Goal: Task Accomplishment & Management: Manage account settings

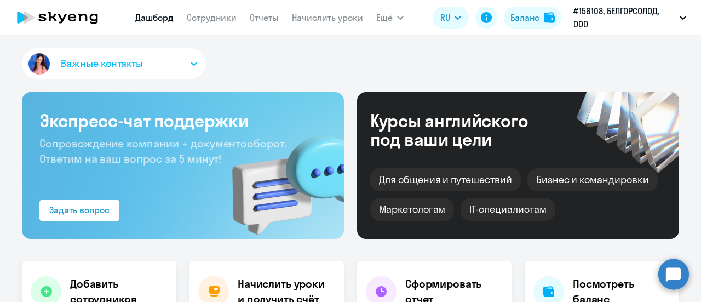
select select "30"
click at [220, 16] on link "Сотрудники" at bounding box center [212, 17] width 50 height 11
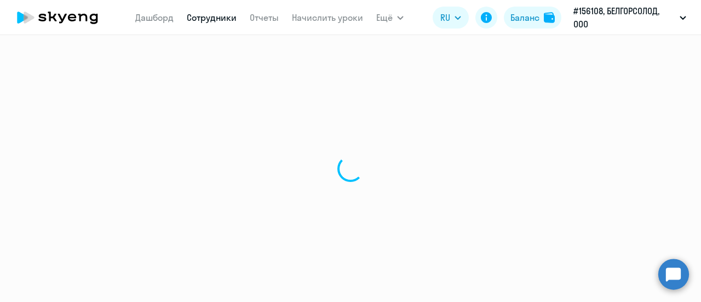
select select "30"
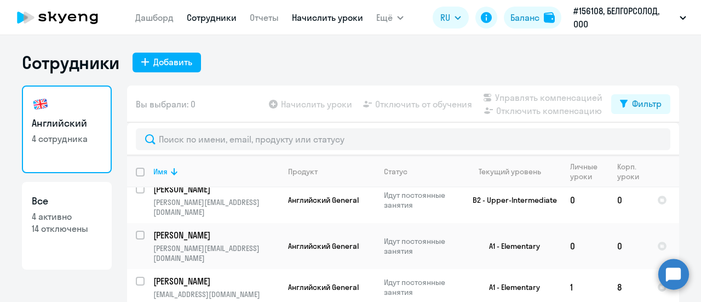
click at [303, 19] on link "Начислить уроки" at bounding box center [327, 17] width 71 height 11
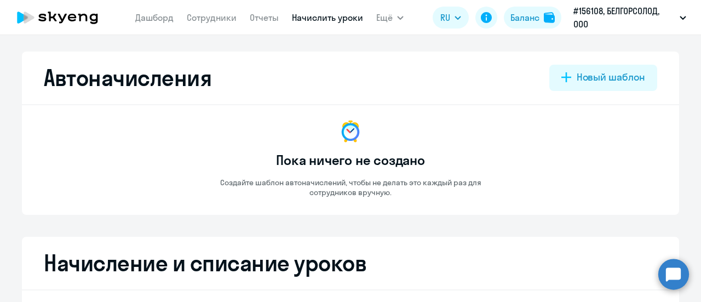
select select "10"
click at [379, 18] on span "Ещё" at bounding box center [384, 17] width 16 height 13
click at [263, 15] on link "Отчеты" at bounding box center [264, 17] width 29 height 11
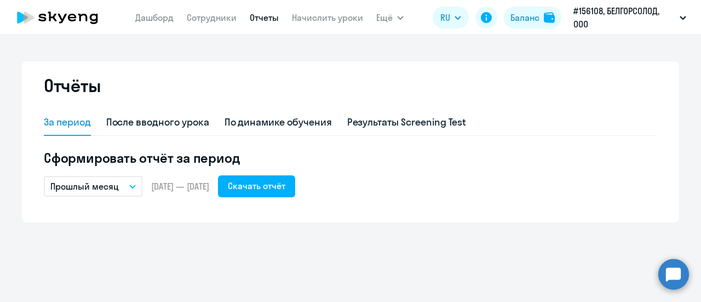
click at [211, 24] on app-menu-item-link "Сотрудники" at bounding box center [212, 18] width 50 height 14
click at [211, 20] on link "Сотрудники" at bounding box center [212, 17] width 50 height 11
select select "30"
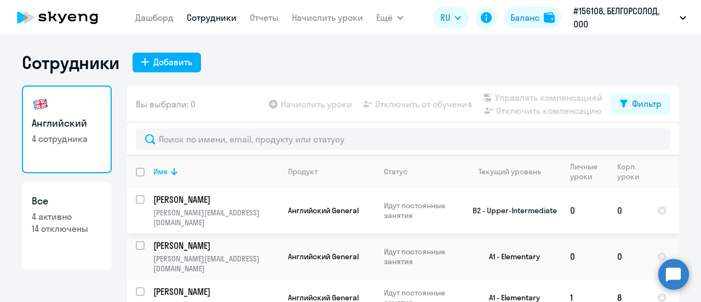
click at [137, 199] on input "select row 5949047" at bounding box center [147, 206] width 22 height 22
checkbox input "true"
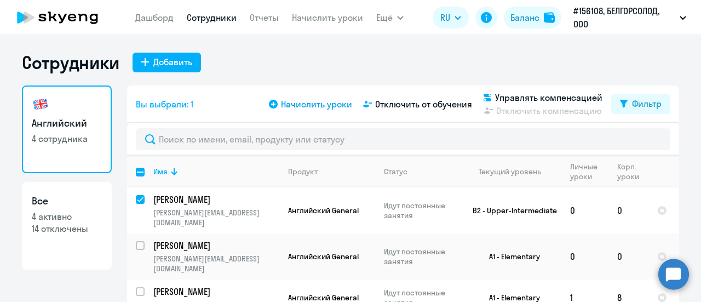
click at [327, 101] on span "Начислить уроки" at bounding box center [316, 103] width 71 height 13
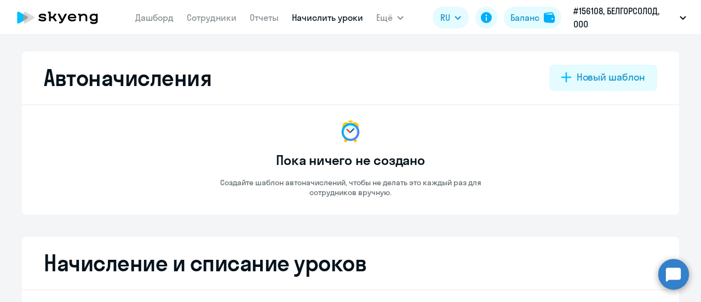
select select "10"
click at [258, 16] on link "Отчеты" at bounding box center [264, 17] width 29 height 11
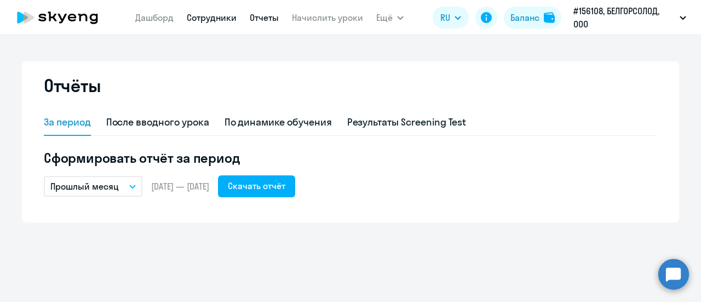
click at [219, 16] on link "Сотрудники" at bounding box center [212, 17] width 50 height 11
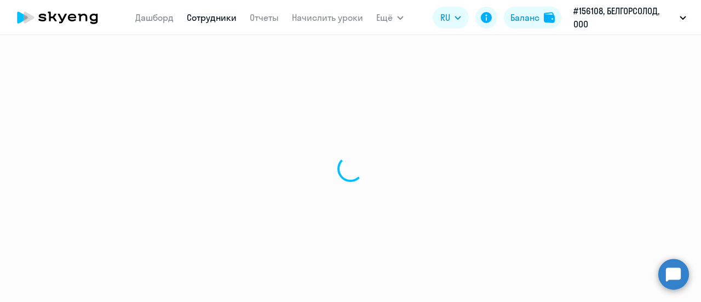
select select "30"
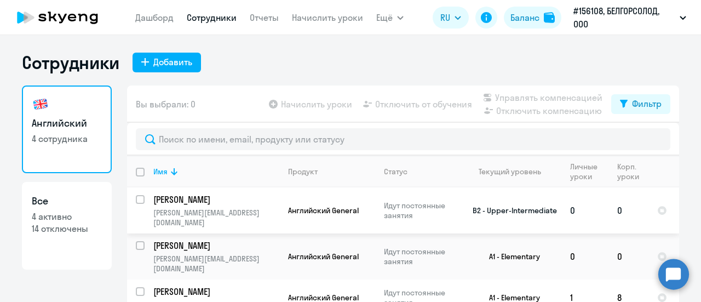
click at [136, 197] on input "select row 5949047" at bounding box center [147, 206] width 22 height 22
checkbox input "true"
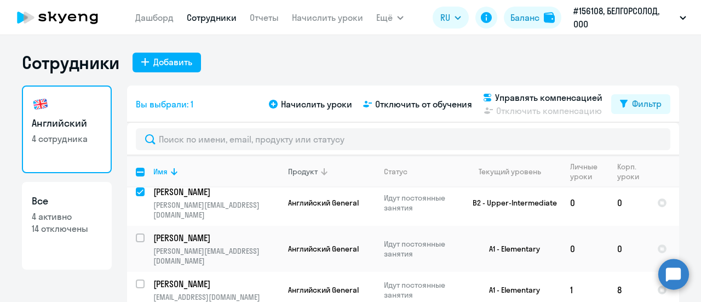
scroll to position [10, 0]
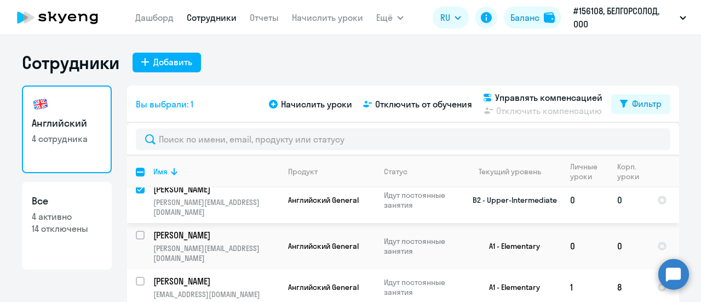
click at [612, 192] on td "0" at bounding box center [628, 200] width 40 height 46
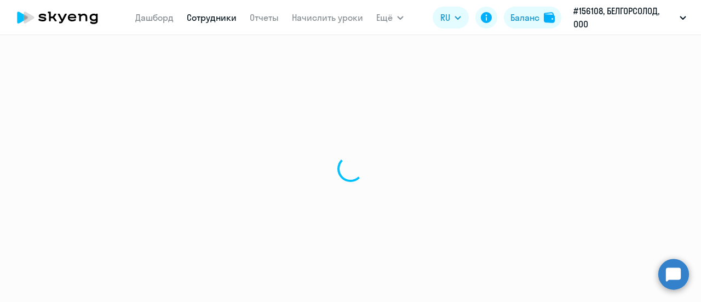
select select "english"
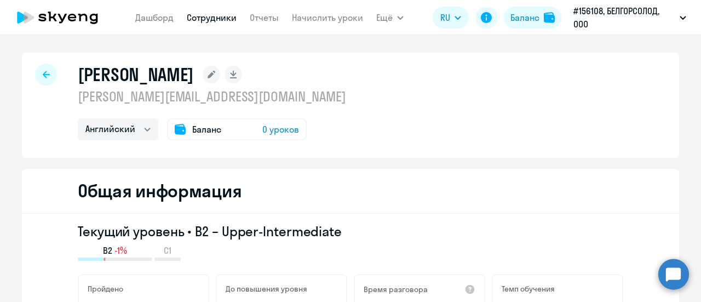
click at [200, 126] on span "Баланс" at bounding box center [206, 129] width 29 height 13
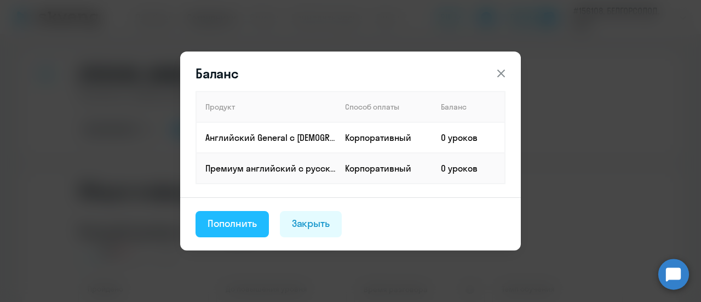
click at [218, 222] on div "Пополнить" at bounding box center [232, 223] width 49 height 14
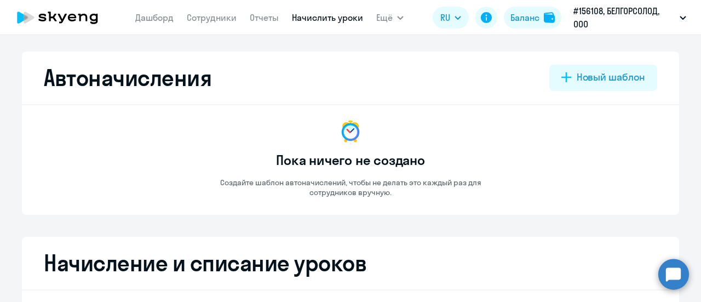
select select "10"
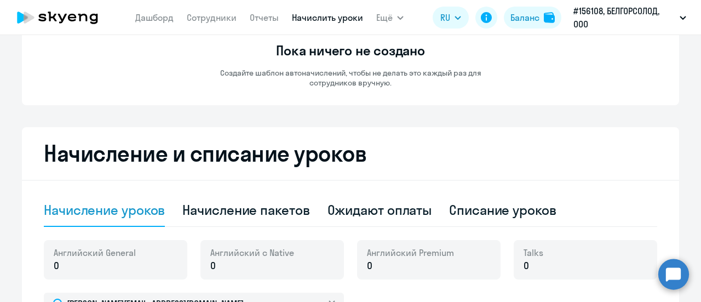
scroll to position [219, 0]
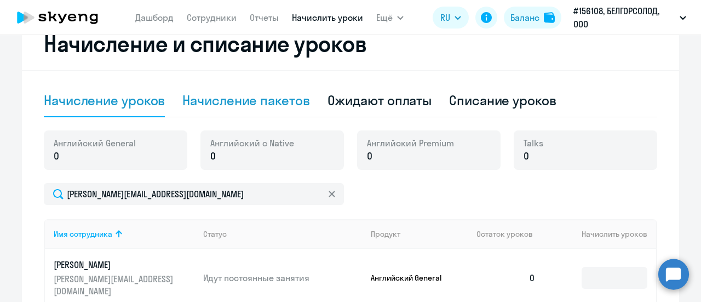
click at [233, 97] on div "Начисление пакетов" at bounding box center [245, 100] width 127 height 18
select select "10"
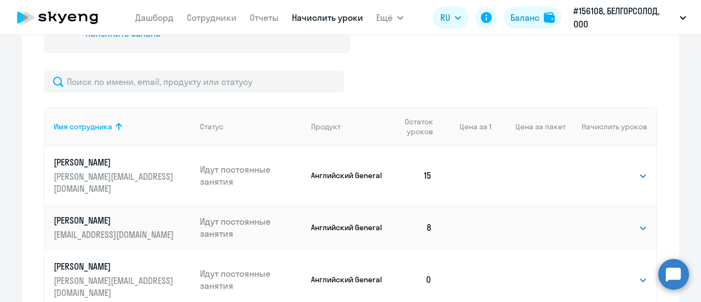
scroll to position [383, 0]
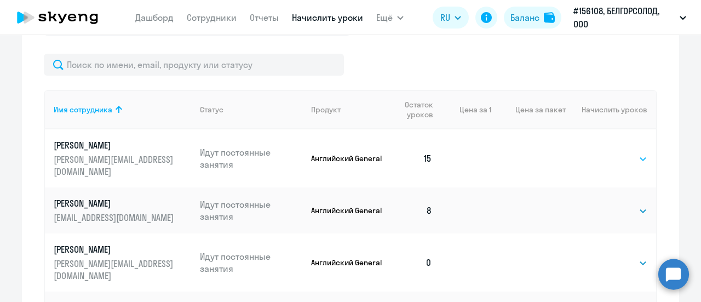
click at [635, 152] on select "Выбрать 4 8 16 32 64 96 128" at bounding box center [624, 158] width 45 height 13
click at [602, 152] on select "Выбрать 4 8 16 32 64 96 128" at bounding box center [624, 158] width 45 height 13
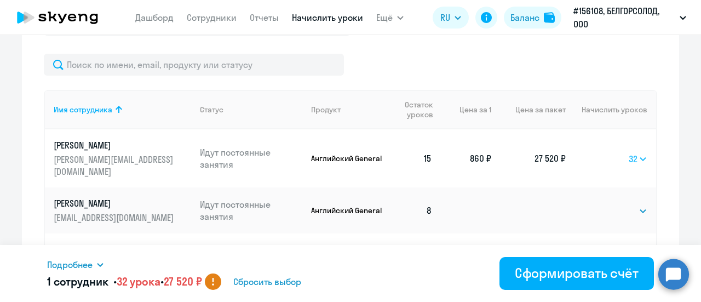
click at [639, 154] on select "Выбрать 4 8 16 32 64 96 128" at bounding box center [638, 158] width 19 height 13
click at [629, 152] on select "Выбрать 4 8 16 32 64 96 128" at bounding box center [638, 158] width 19 height 13
click at [640, 153] on select "Выбрать 4 8 16 32 64 96 128" at bounding box center [637, 158] width 19 height 13
click at [628, 152] on select "Выбрать 4 8 16 32 64 96 128" at bounding box center [637, 158] width 19 height 13
click at [637, 154] on select "Выбрать 4 8 16 32 64 96 128" at bounding box center [638, 158] width 20 height 13
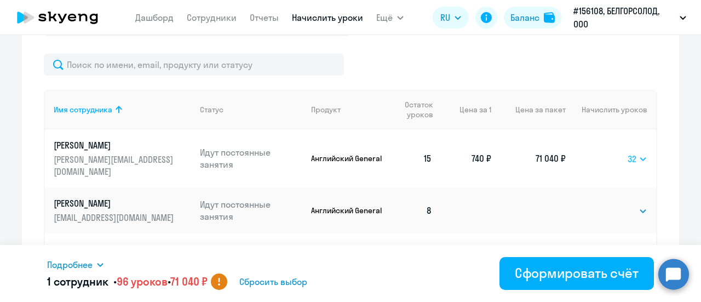
click at [628, 152] on select "Выбрать 4 8 16 32 64 96 128" at bounding box center [638, 158] width 20 height 13
click at [636, 153] on select "Выбрать 4 8 16 32 64 96 128" at bounding box center [638, 158] width 19 height 13
select select "64"
click at [629, 152] on select "Выбрать 4 8 16 32 64 96 128" at bounding box center [638, 158] width 19 height 13
